Goal: Task Accomplishment & Management: Complete application form

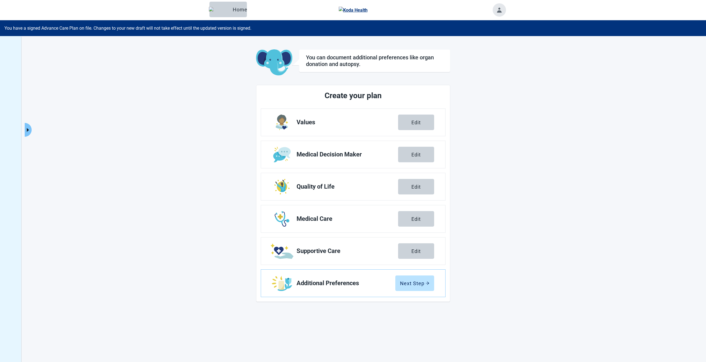
click at [30, 127] on icon "caret-right" at bounding box center [27, 129] width 5 height 5
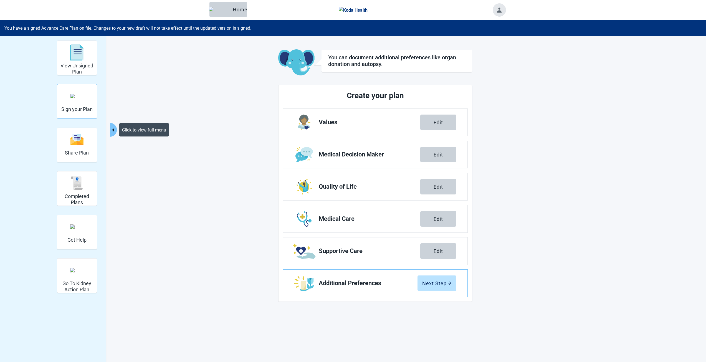
click at [82, 105] on div "Sign your Plan" at bounding box center [76, 95] width 31 height 21
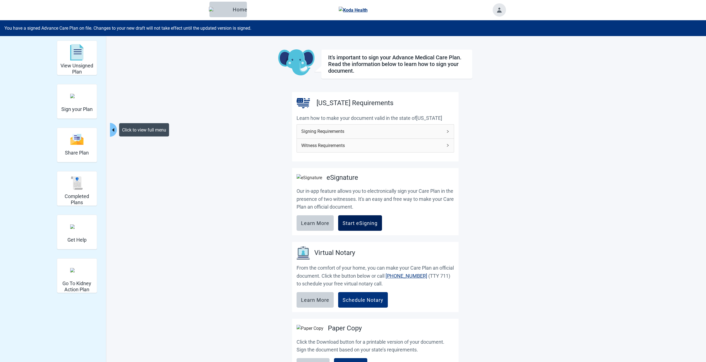
click at [344, 224] on div "Start eSigning" at bounding box center [359, 223] width 35 height 6
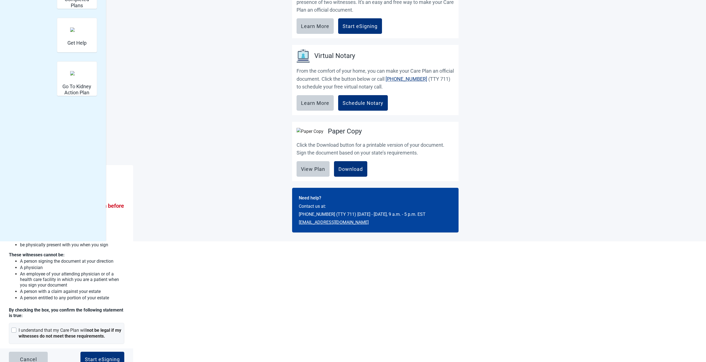
scroll to position [205, 0]
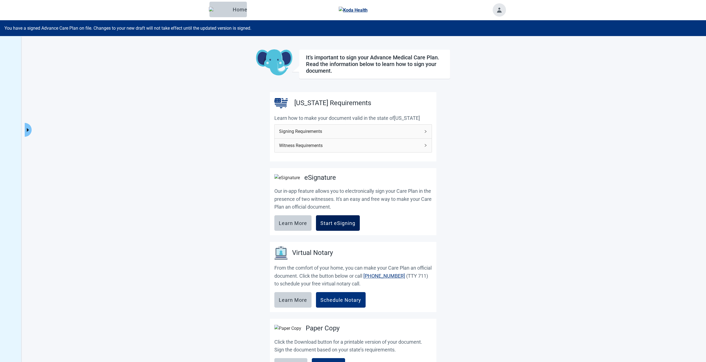
click at [340, 226] on div "Start eSigning" at bounding box center [337, 223] width 35 height 6
click at [336, 225] on div "Start eSigning" at bounding box center [337, 223] width 35 height 6
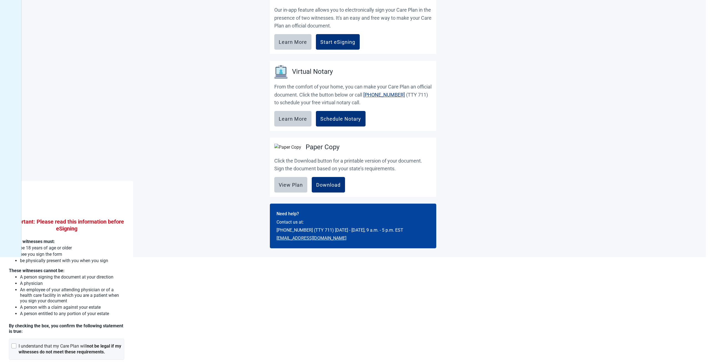
click at [101, 132] on div "It's important to sign your Advance Medical Care Plan. Read the information bel…" at bounding box center [353, 56] width 706 height 402
click at [119, 86] on div "It's important to sign your Advance Medical Care Plan. Read the information bel…" at bounding box center [353, 56] width 706 height 402
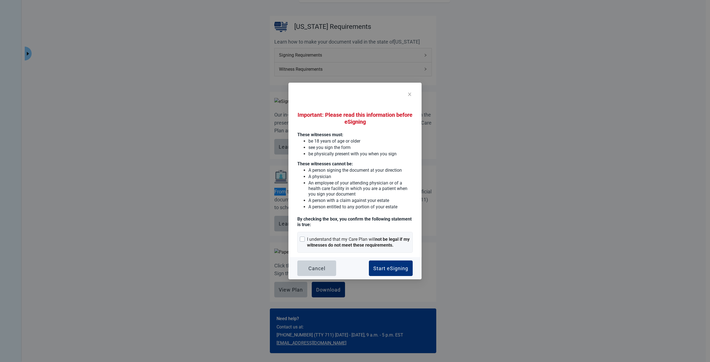
scroll to position [82, 0]
click at [368, 235] on div "I understand that my Care Plan will not be legal if my witnesses do not meet th…" at bounding box center [354, 242] width 115 height 21
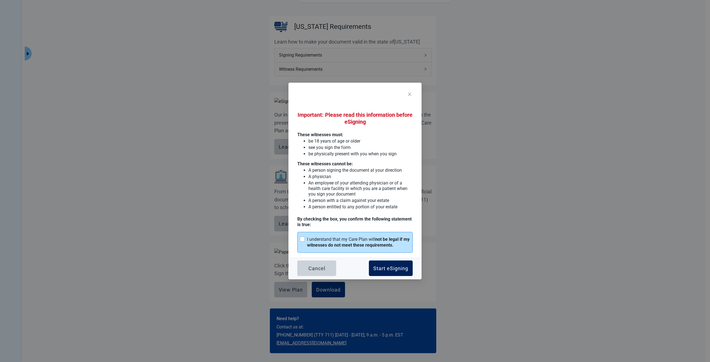
click at [389, 271] on div "Start eSigning" at bounding box center [390, 268] width 35 height 6
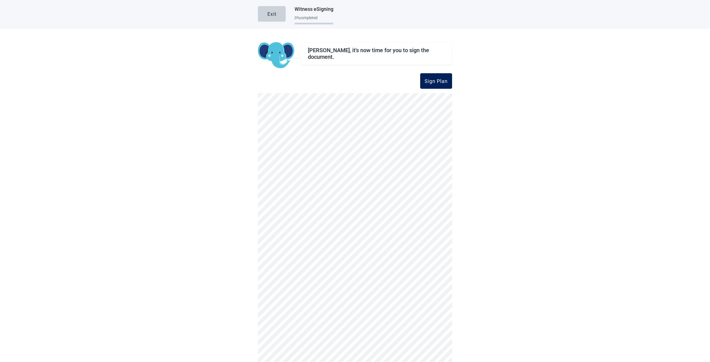
click at [440, 78] on div "Sign Plan" at bounding box center [436, 81] width 23 height 6
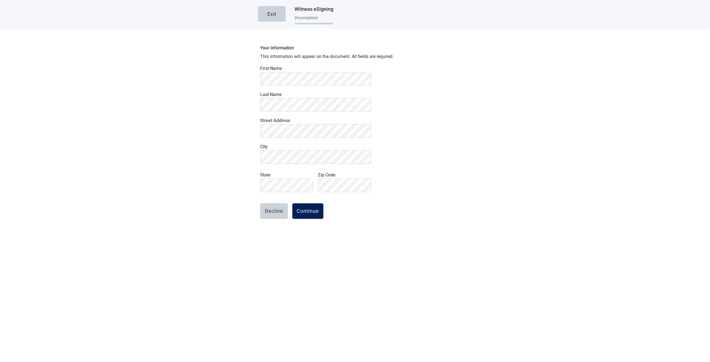
click at [310, 210] on div "Continue" at bounding box center [308, 211] width 22 height 6
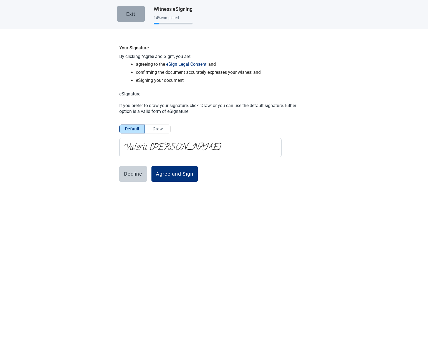
click at [126, 14] on div "Exit" at bounding box center [130, 14] width 9 height 6
